Goal: Task Accomplishment & Management: Manage account settings

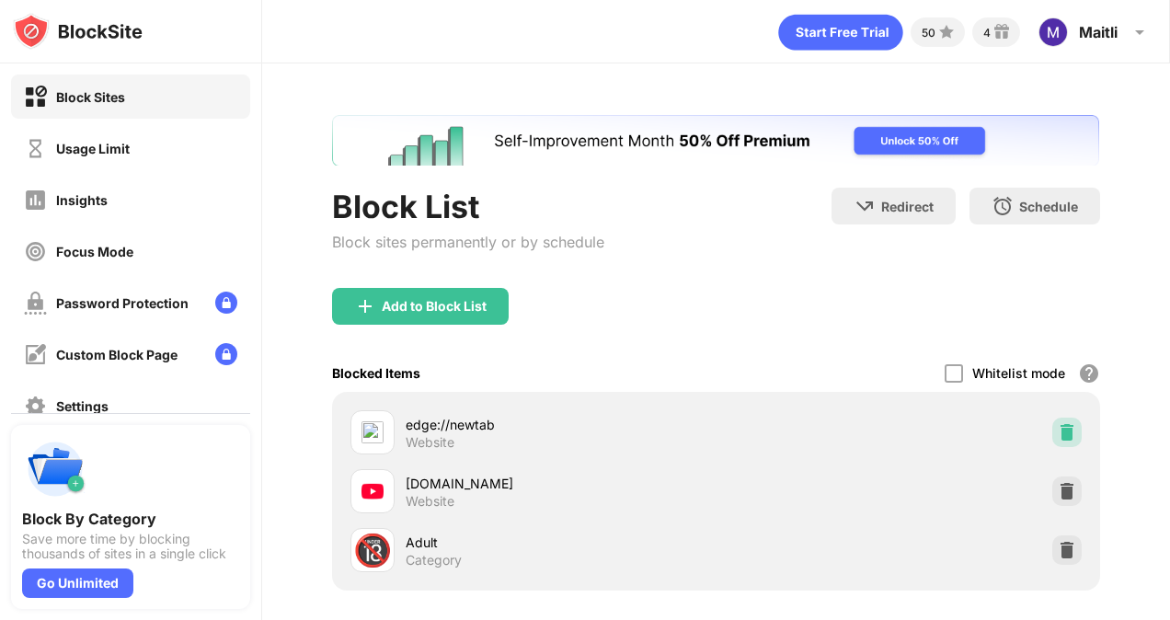
click at [1058, 423] on img at bounding box center [1067, 432] width 18 height 18
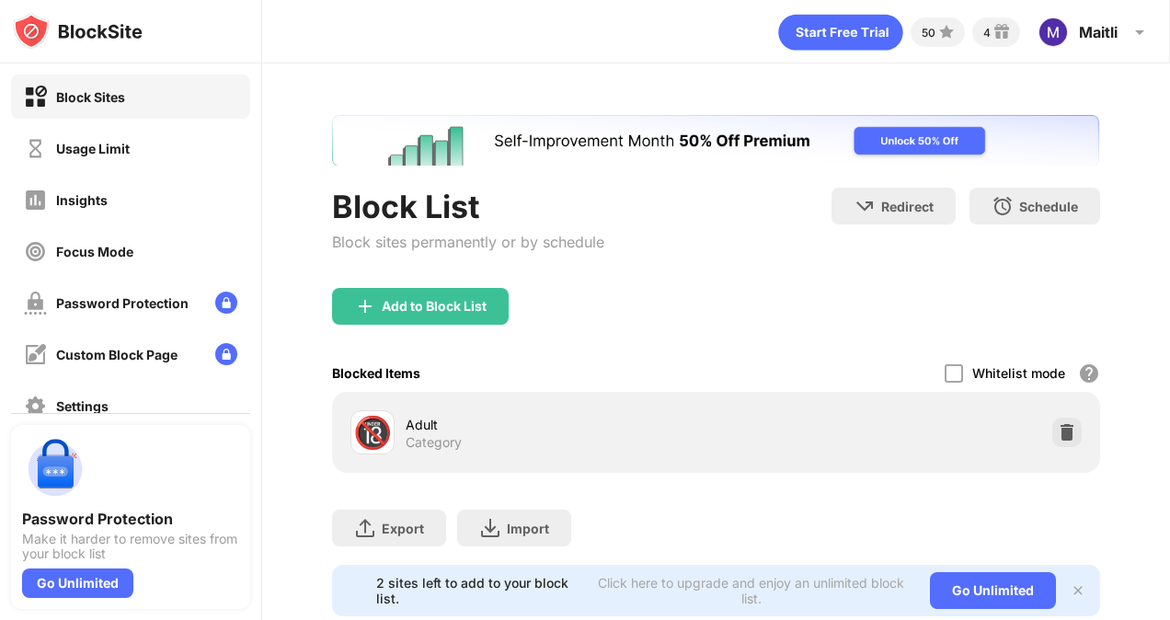
click at [413, 289] on div "Add to Block List" at bounding box center [420, 306] width 177 height 37
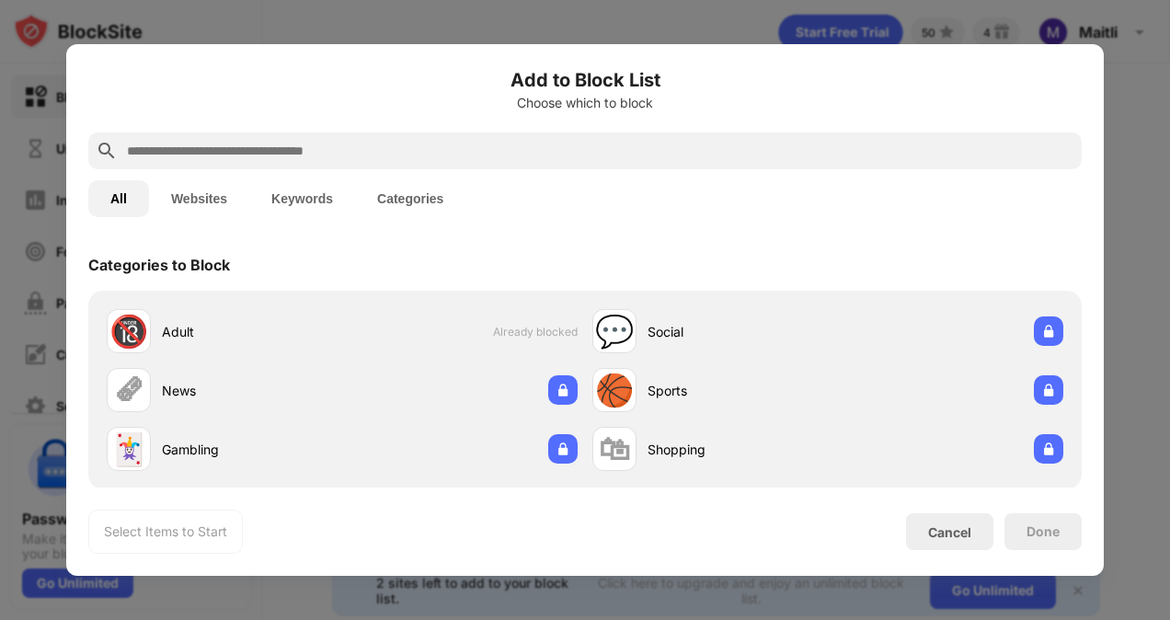
click at [656, 147] on input "text" at bounding box center [599, 151] width 949 height 22
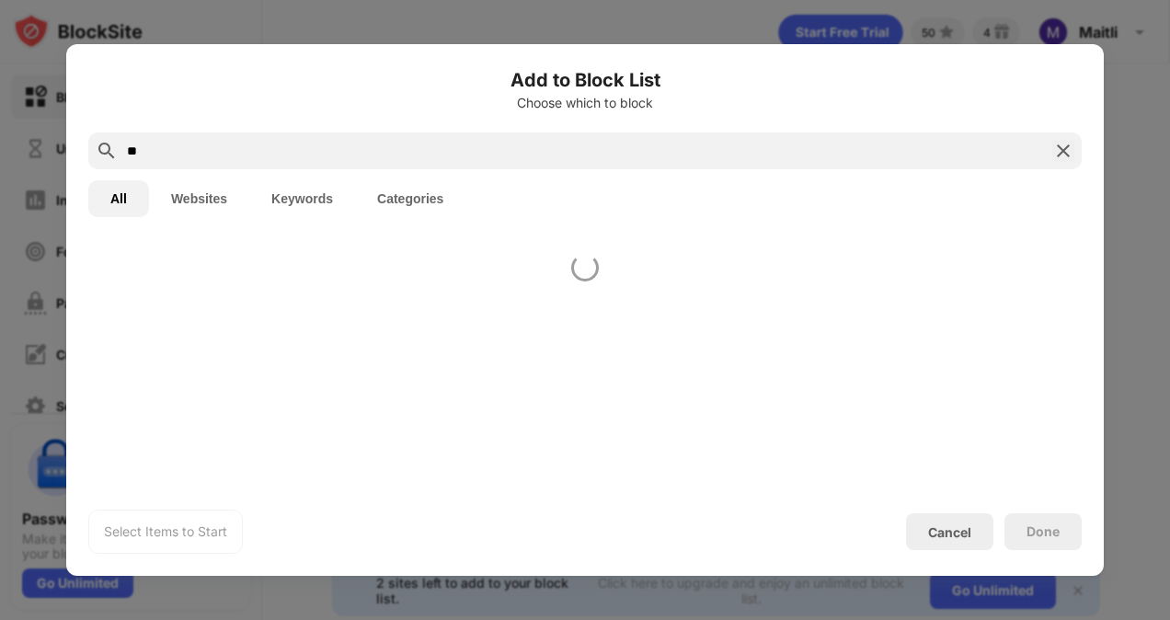
type input "*"
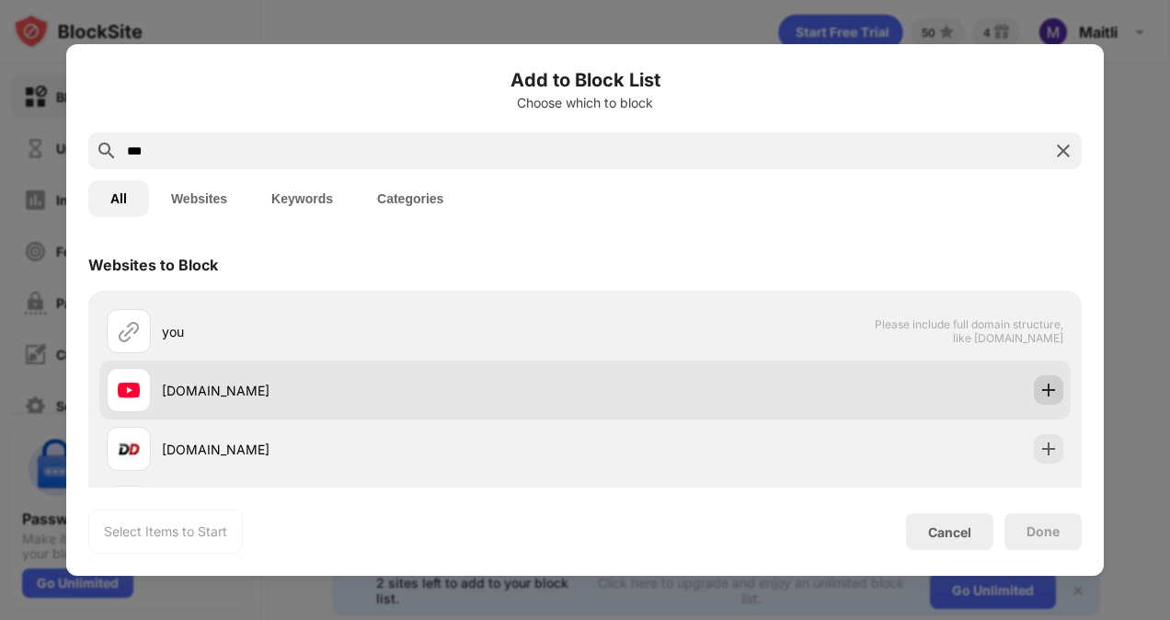
type input "***"
click at [1034, 379] on div at bounding box center [1048, 389] width 29 height 29
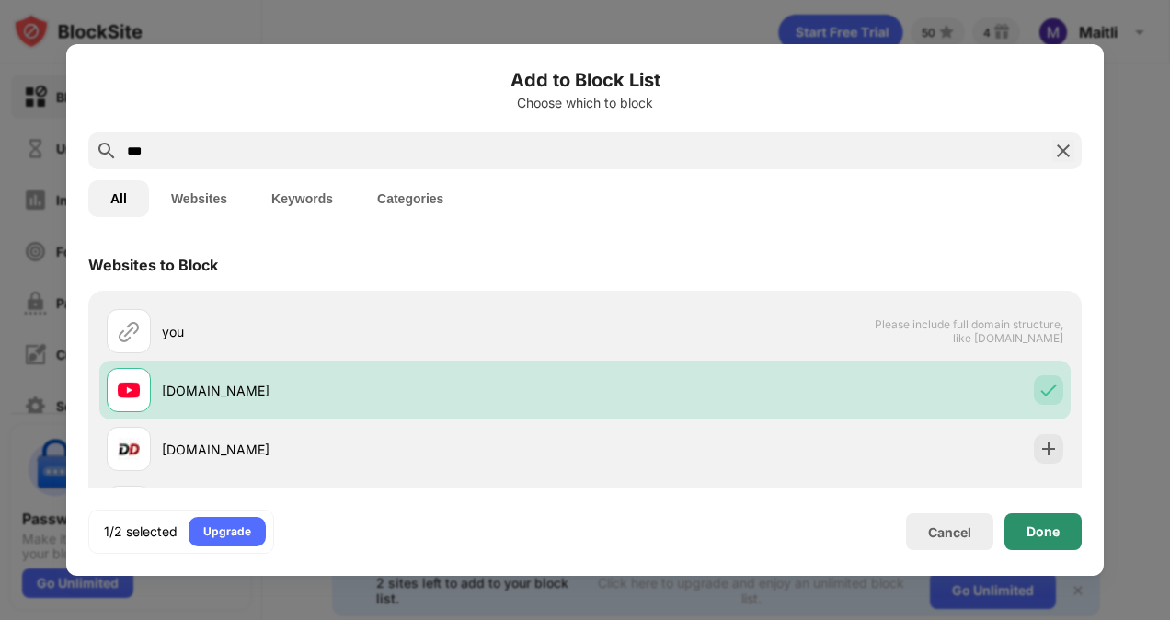
click at [1050, 515] on div "Done" at bounding box center [1042, 531] width 77 height 37
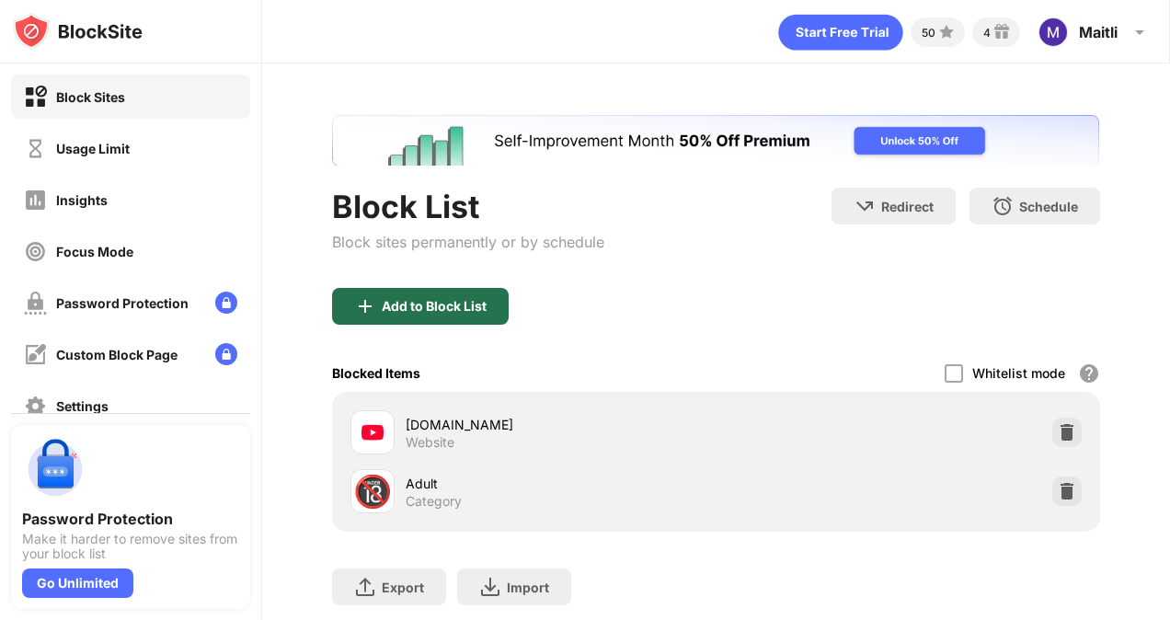
click at [464, 302] on div "Add to Block List" at bounding box center [434, 306] width 105 height 15
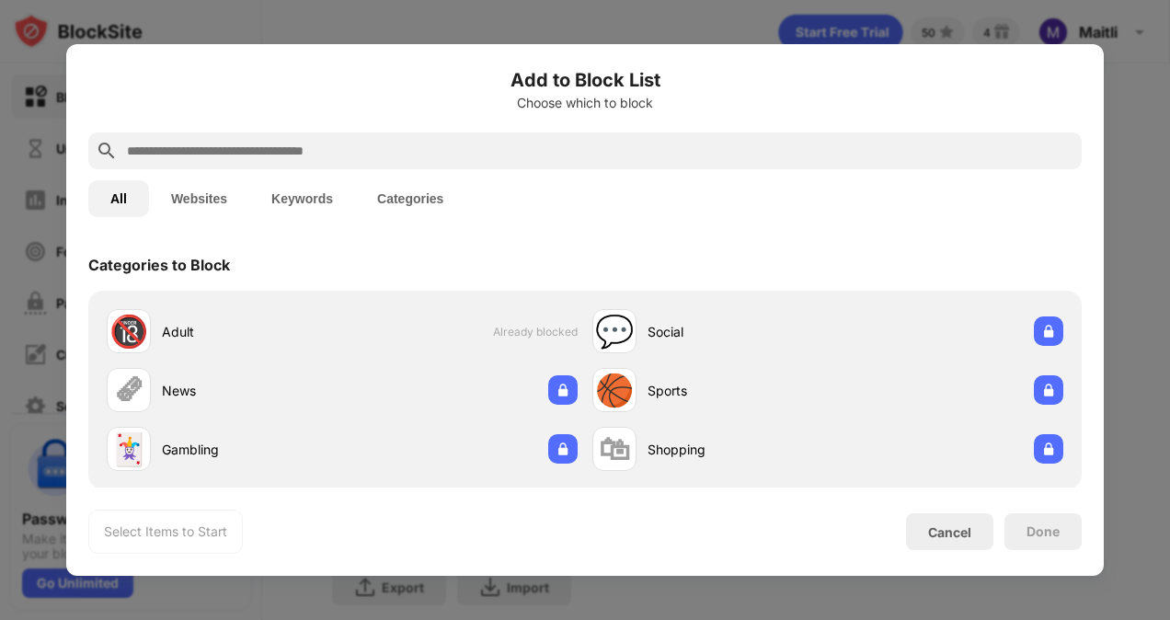
click at [431, 147] on input "text" at bounding box center [599, 151] width 949 height 22
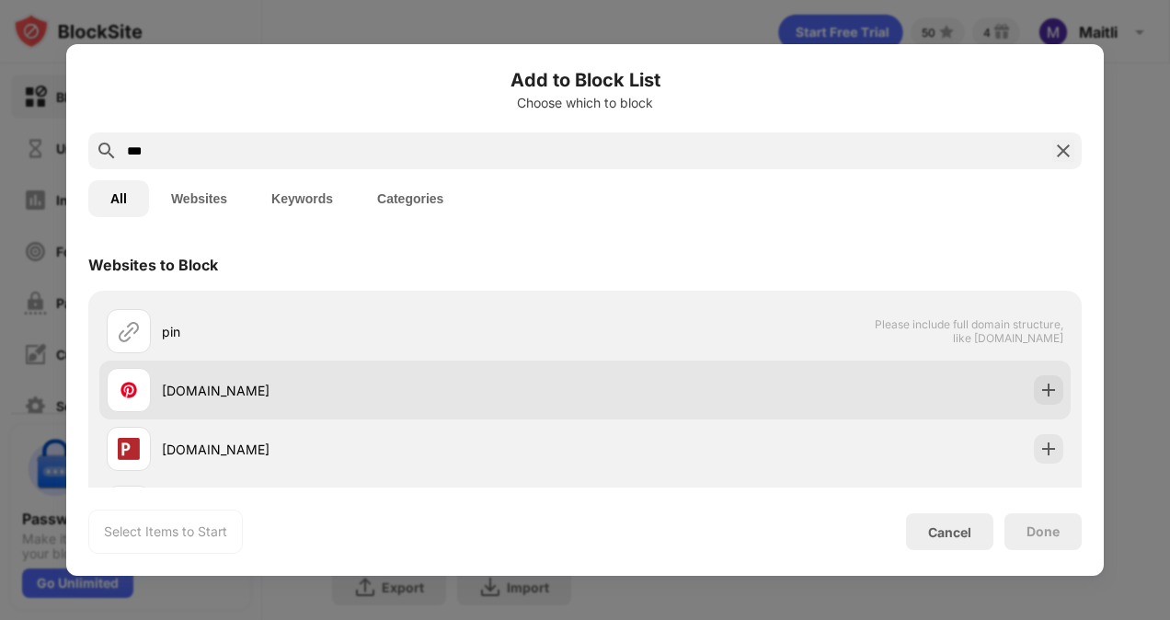
type input "***"
click at [515, 388] on div "pinterest.com" at bounding box center [373, 390] width 423 height 19
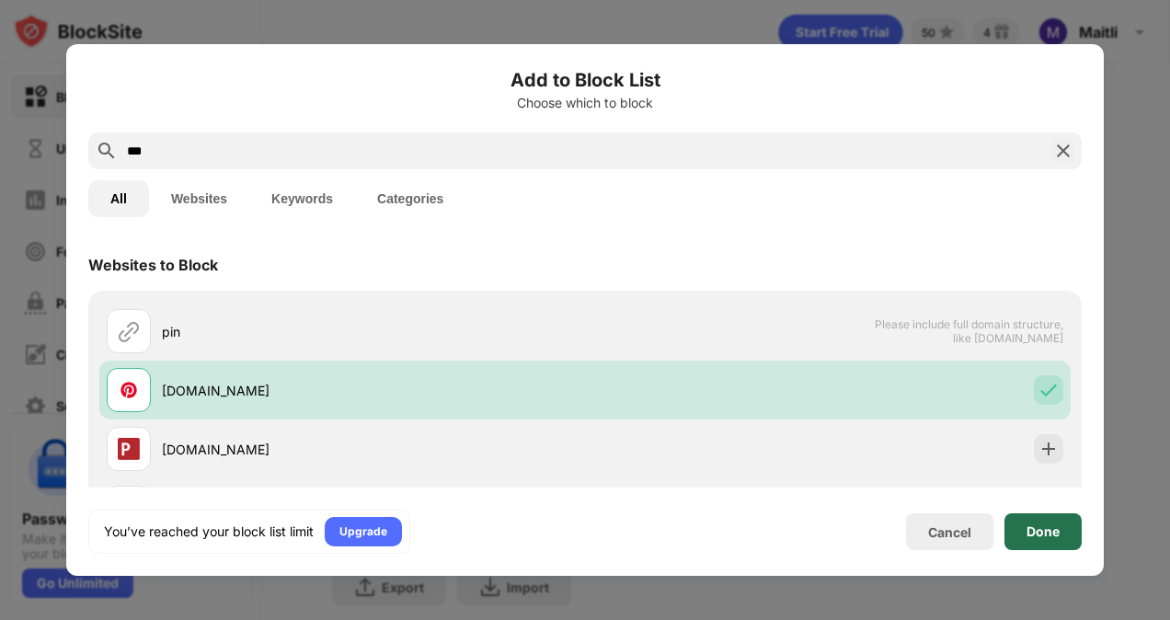
click at [1037, 537] on div "Done" at bounding box center [1042, 531] width 33 height 15
